Goal: Navigation & Orientation: Go to known website

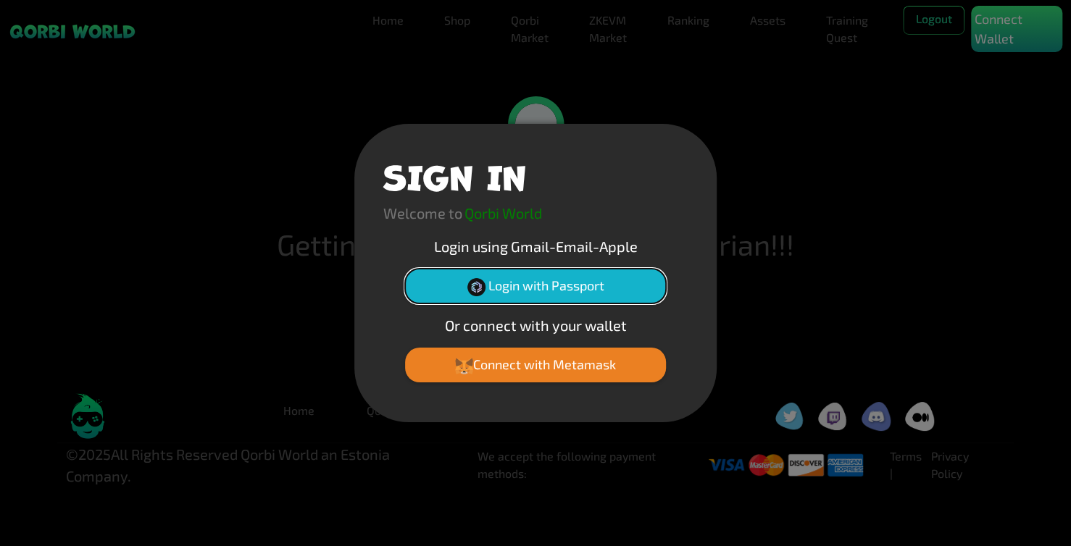
click at [541, 287] on button "Login with Passport" at bounding box center [535, 286] width 261 height 35
click at [551, 284] on button "Login with Passport" at bounding box center [535, 286] width 261 height 35
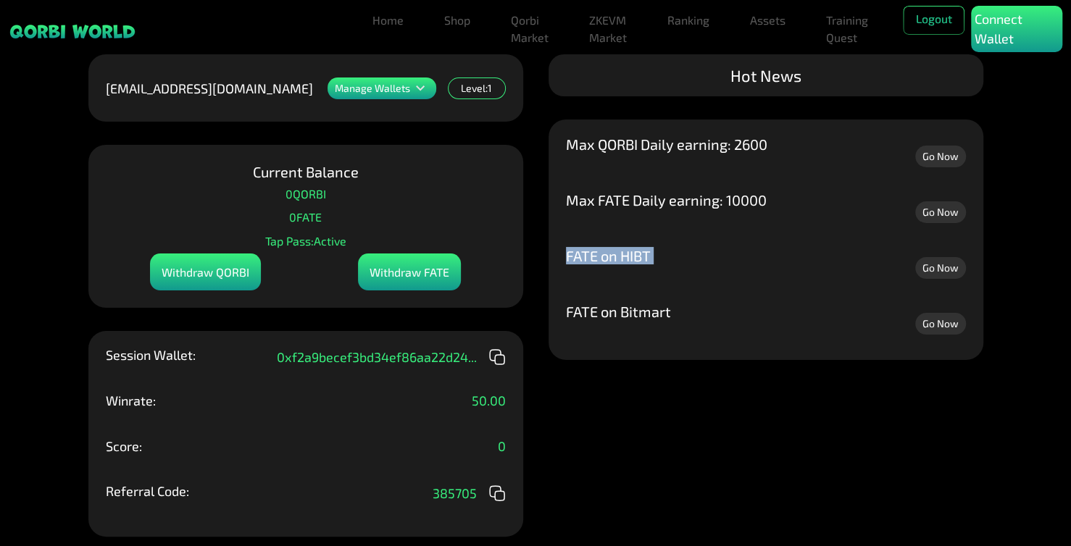
click at [551, 284] on div "FATE on Bitmart Go Now FATE on HIBT Go Now Max FATE Daily earning: 10000 Go Now…" at bounding box center [765, 240] width 435 height 241
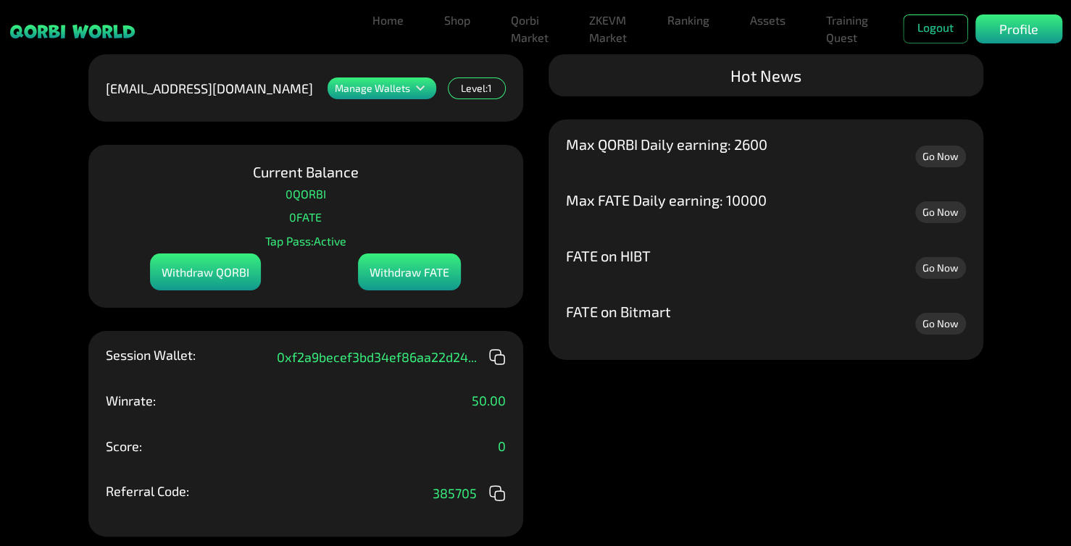
click at [946, 149] on link "Go Now" at bounding box center [940, 157] width 51 height 22
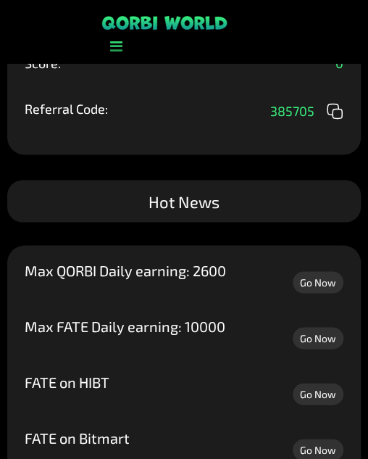
scroll to position [504, 0]
